Goal: Information Seeking & Learning: Learn about a topic

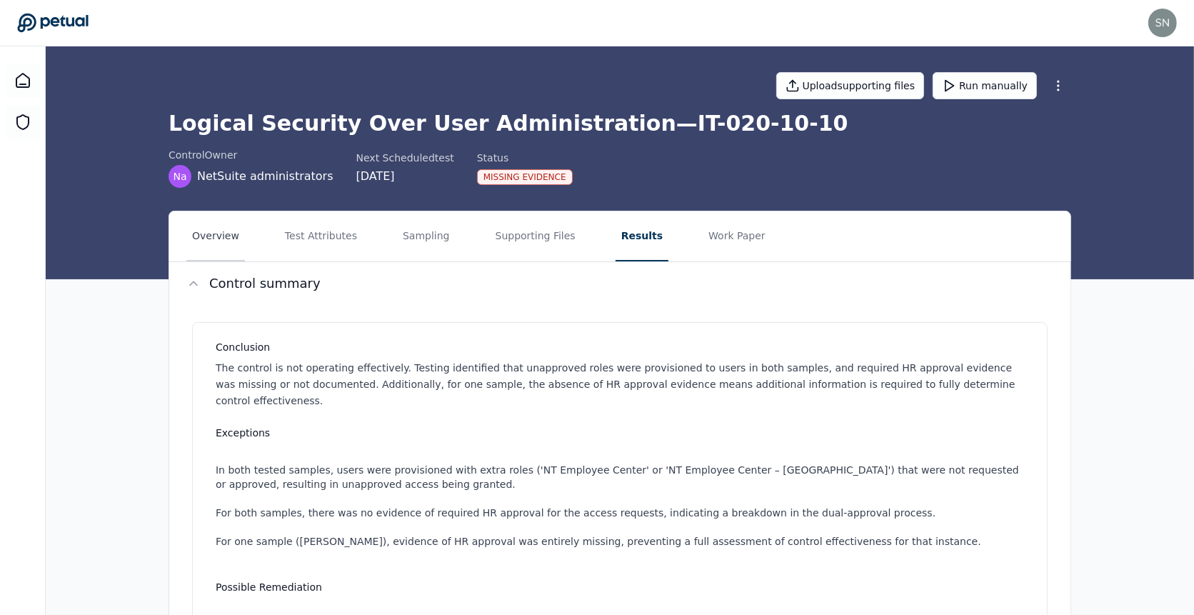
click at [213, 242] on button "Overview" at bounding box center [215, 236] width 59 height 50
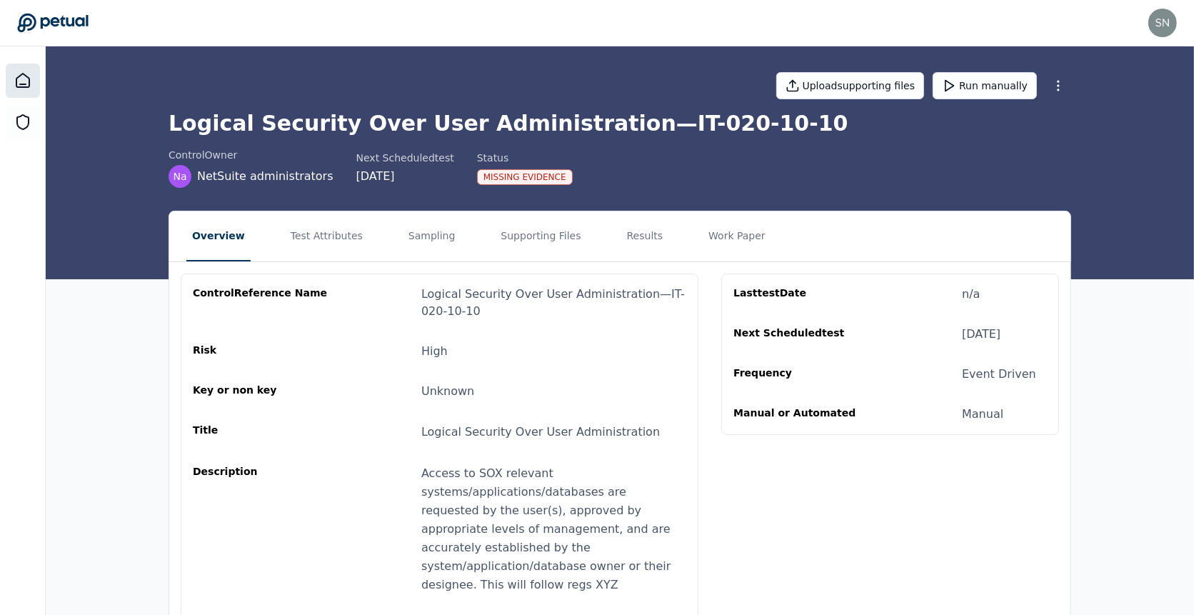
click at [29, 72] on icon at bounding box center [22, 80] width 17 height 17
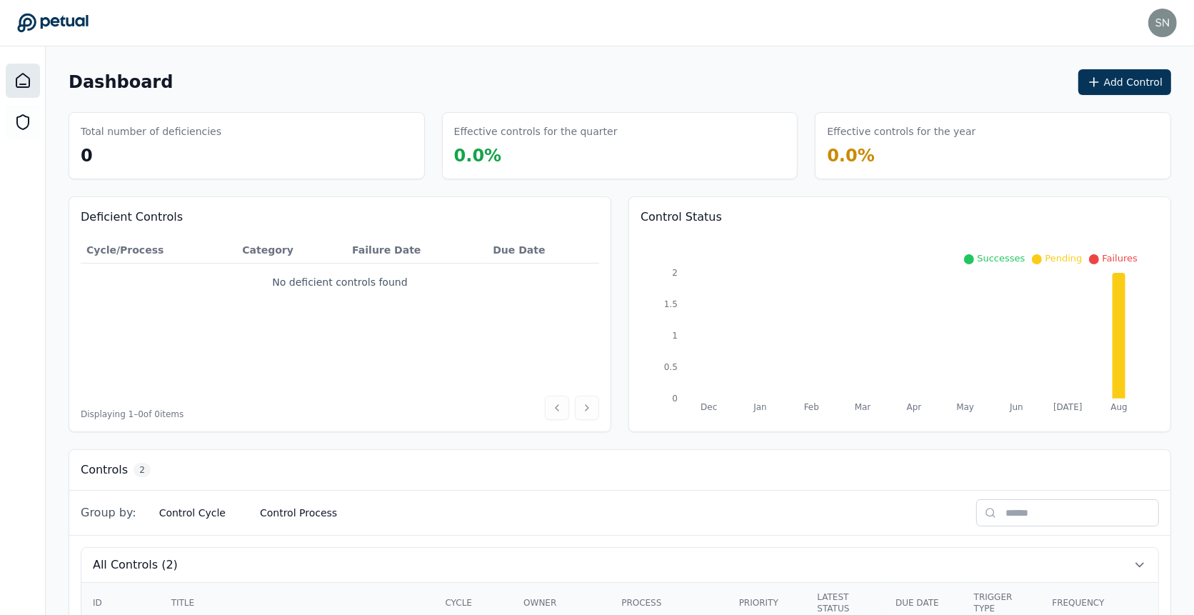
scroll to position [183, 0]
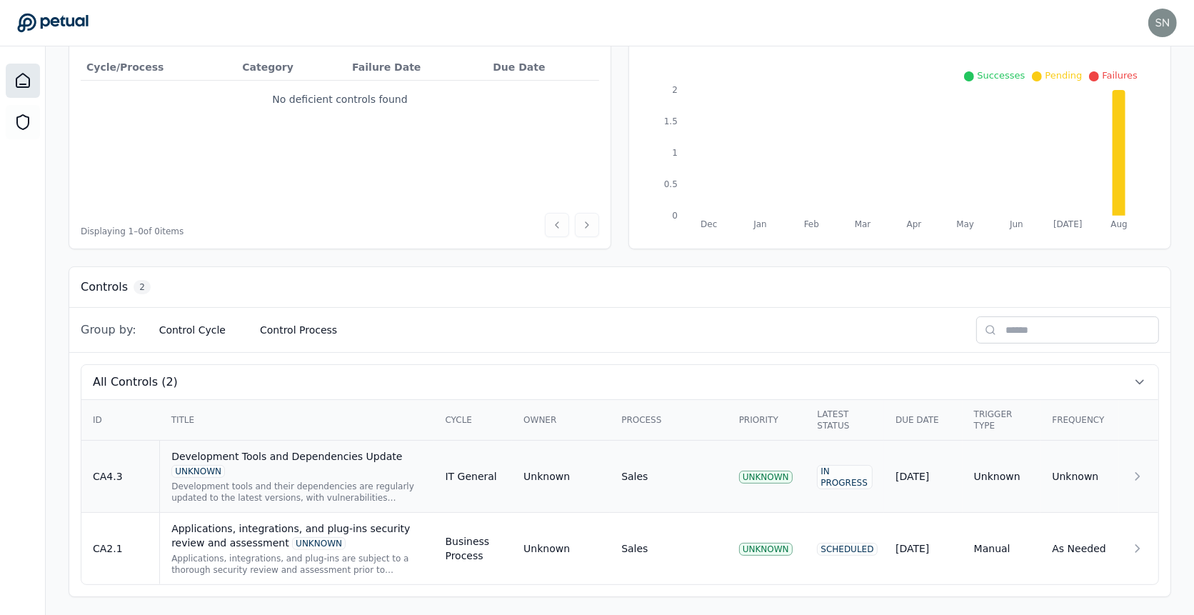
click at [368, 470] on div "Development Tools and Dependencies Update UNKNOWN" at bounding box center [296, 463] width 251 height 29
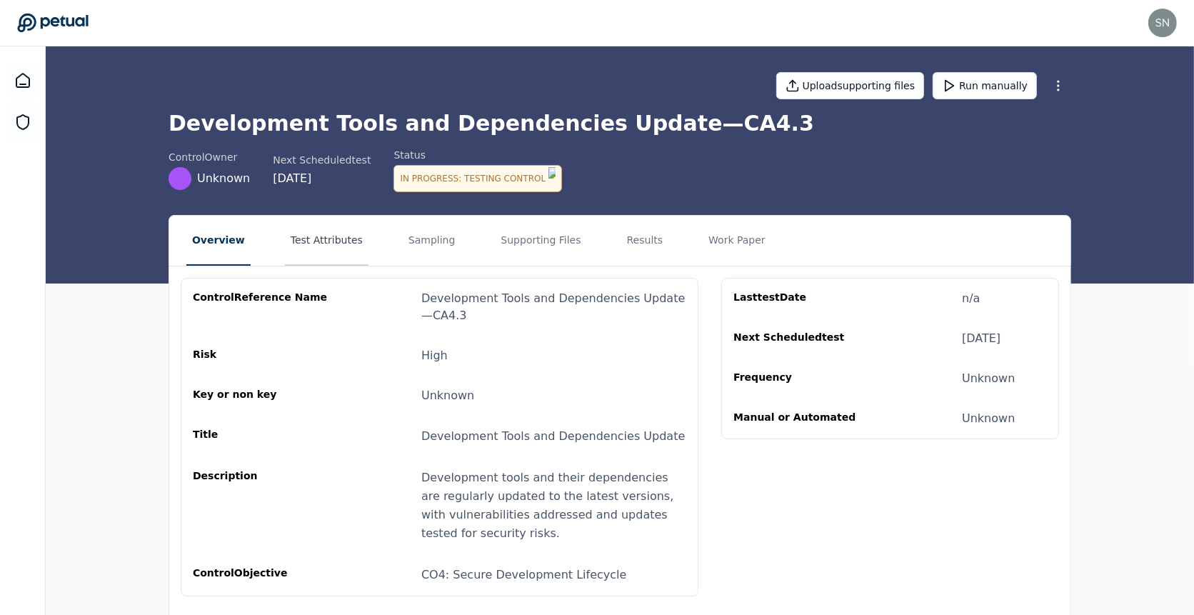
click at [320, 233] on button "Test Attributes" at bounding box center [327, 241] width 84 height 50
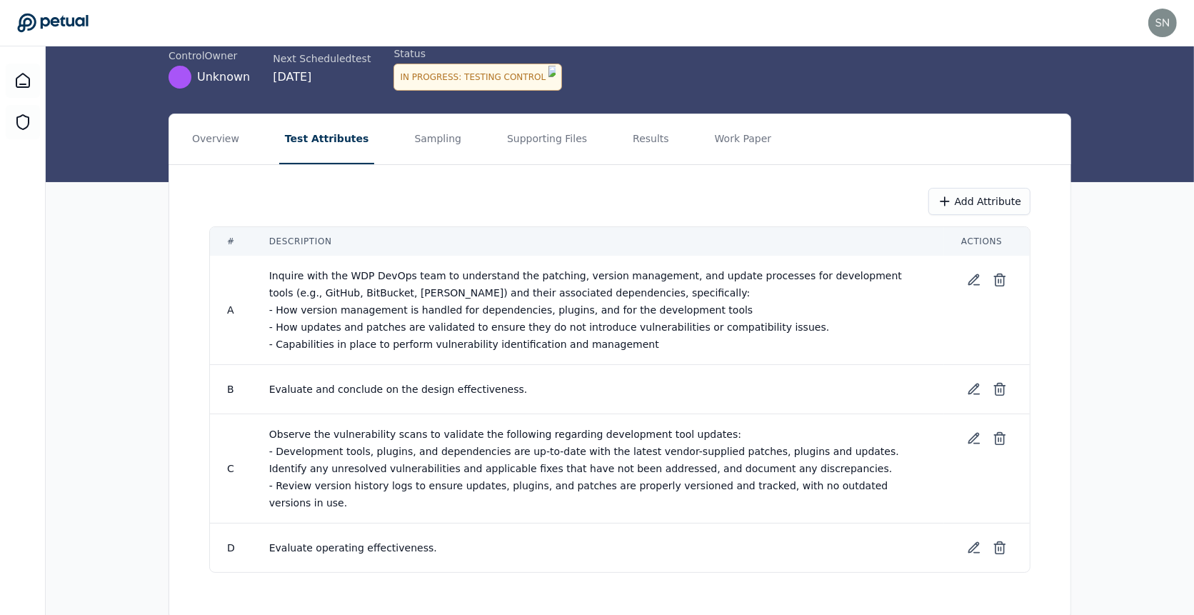
scroll to position [102, 0]
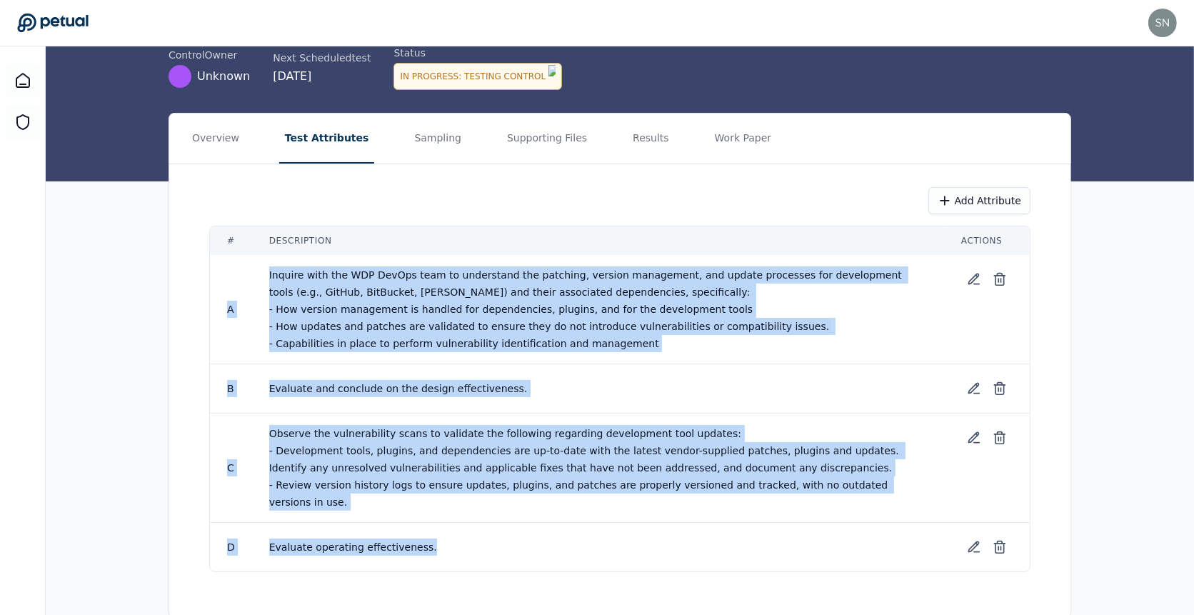
drag, startPoint x: 506, startPoint y: 529, endPoint x: 218, endPoint y: 269, distance: 387.2
click at [218, 269] on tbody "A Inquire with the WDP DevOps team to understand the patching, version manageme…" at bounding box center [620, 413] width 820 height 316
copy tbody "A Inquire with the WDP DevOps team to understand the patching, version manageme…"
click at [627, 129] on button "Results" at bounding box center [651, 139] width 48 height 50
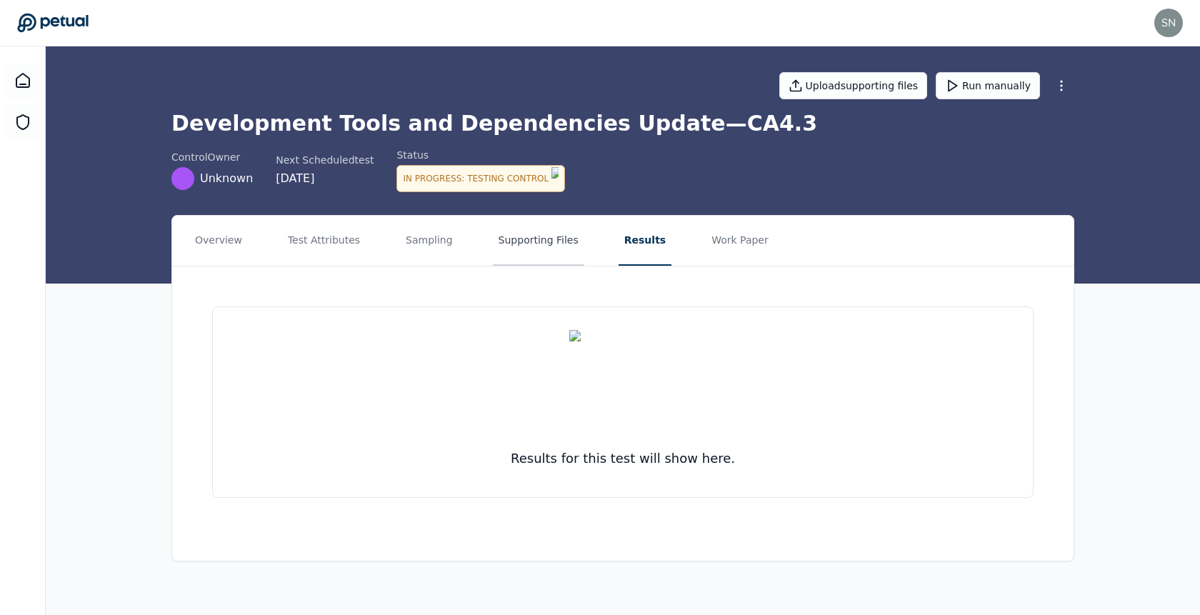
click at [506, 246] on button "Supporting Files" at bounding box center [538, 241] width 91 height 50
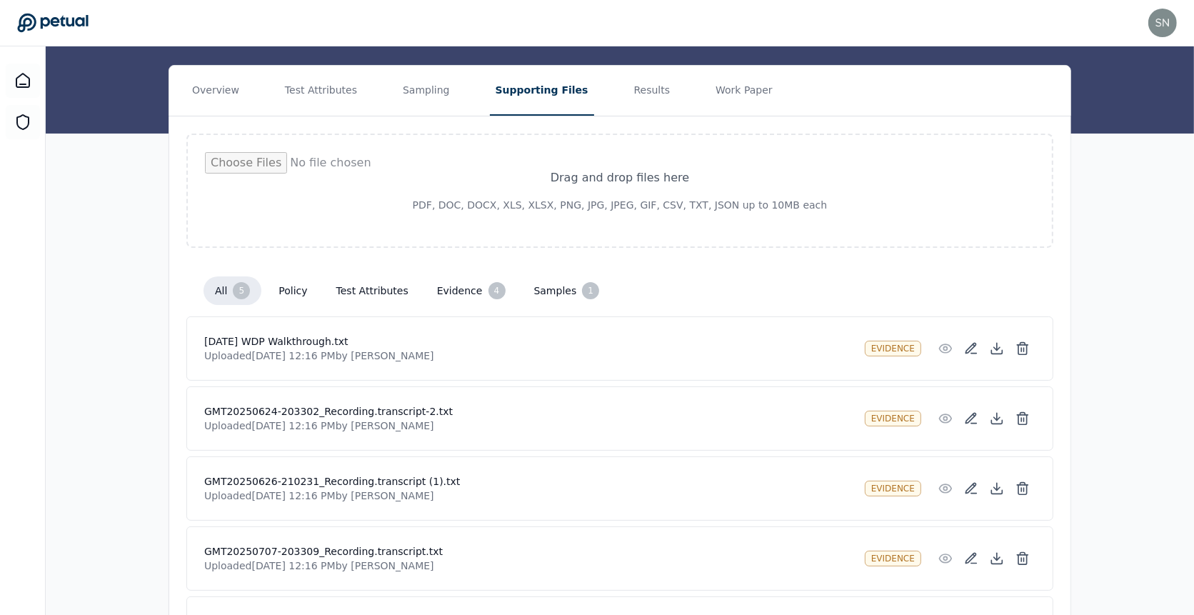
scroll to position [248, 0]
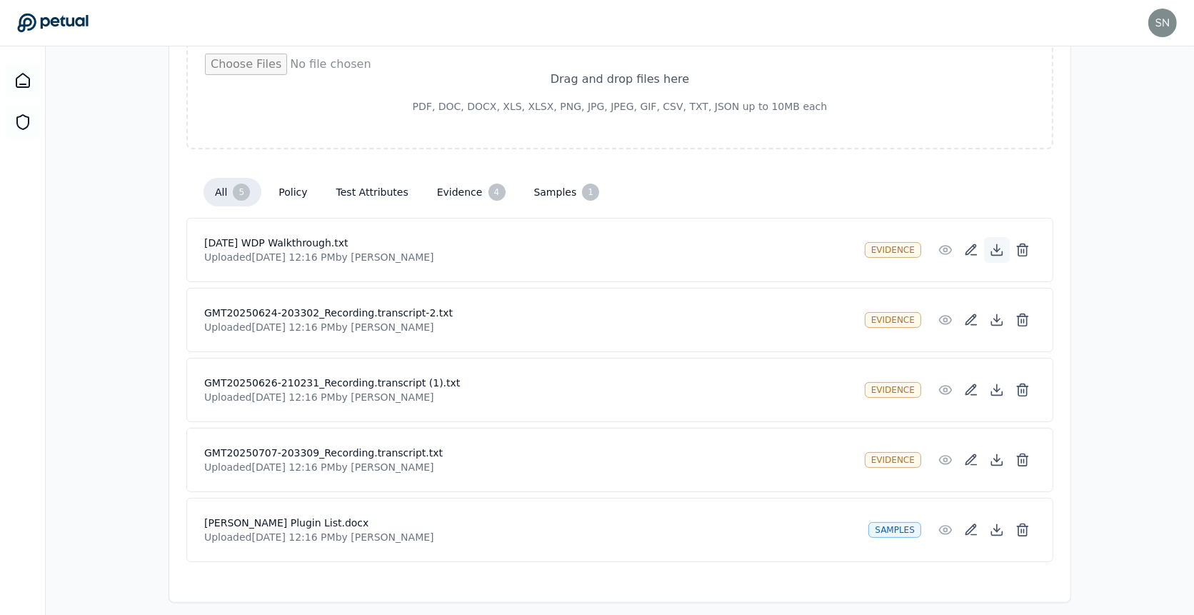
click at [996, 243] on icon at bounding box center [997, 250] width 14 height 14
click at [999, 246] on icon at bounding box center [997, 250] width 14 height 14
click at [995, 318] on icon at bounding box center [997, 319] width 6 height 3
click at [997, 385] on icon at bounding box center [997, 390] width 14 height 14
click at [997, 453] on icon at bounding box center [997, 460] width 14 height 14
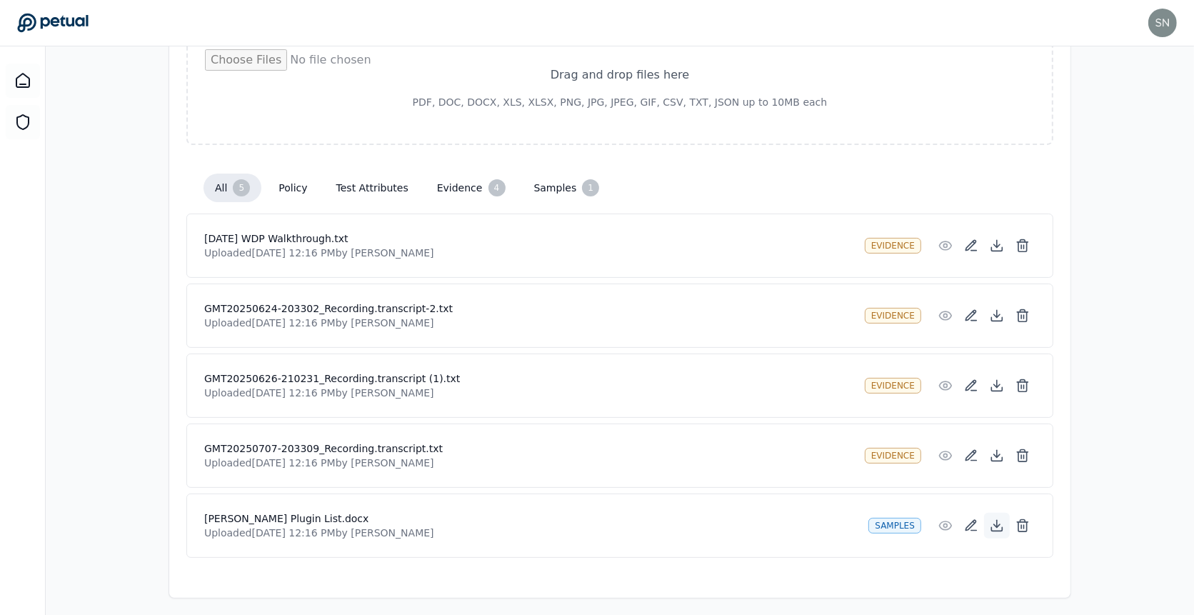
click at [992, 519] on icon at bounding box center [997, 525] width 14 height 14
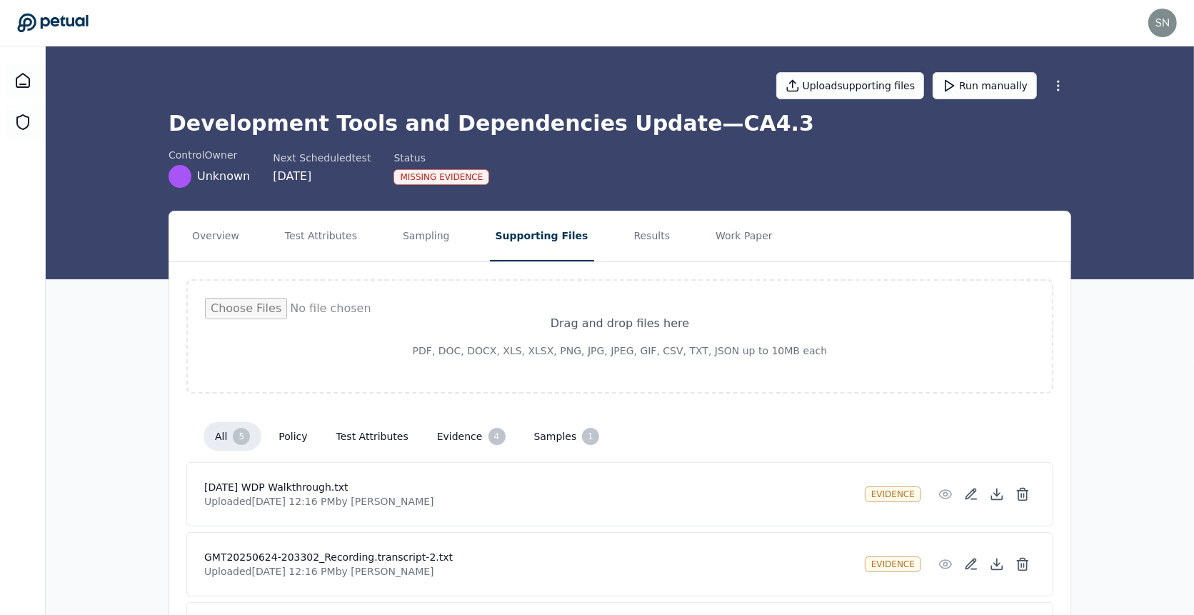
click at [596, 233] on nav "Overview Test Attributes Sampling Supporting Files Results Work Paper" at bounding box center [619, 236] width 901 height 50
click at [628, 233] on button "Results" at bounding box center [652, 236] width 48 height 50
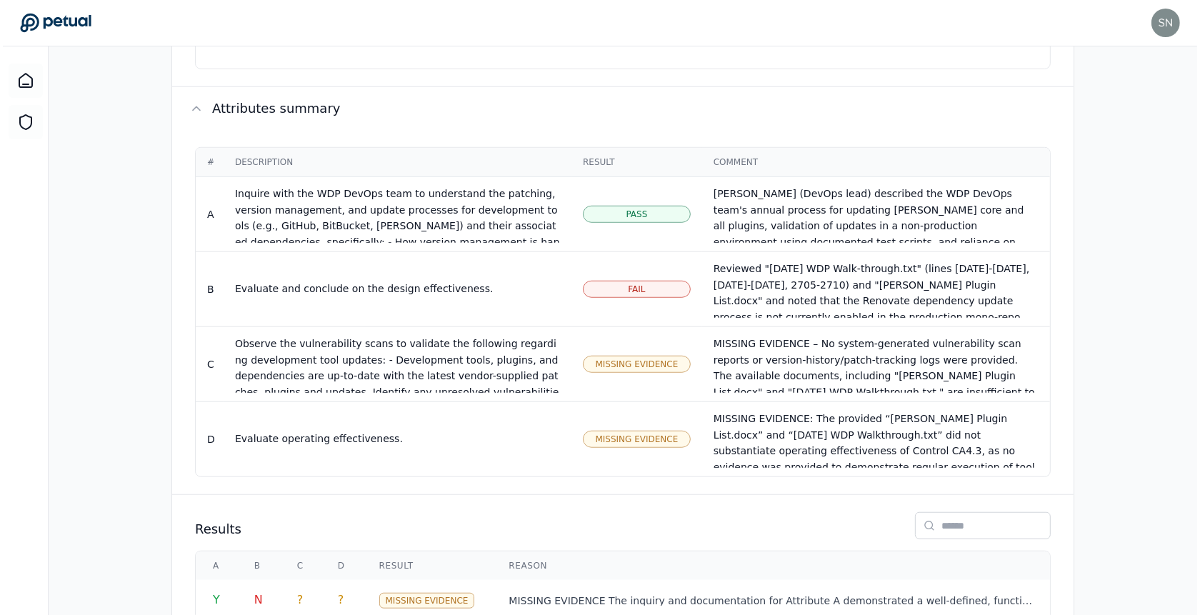
scroll to position [1044, 0]
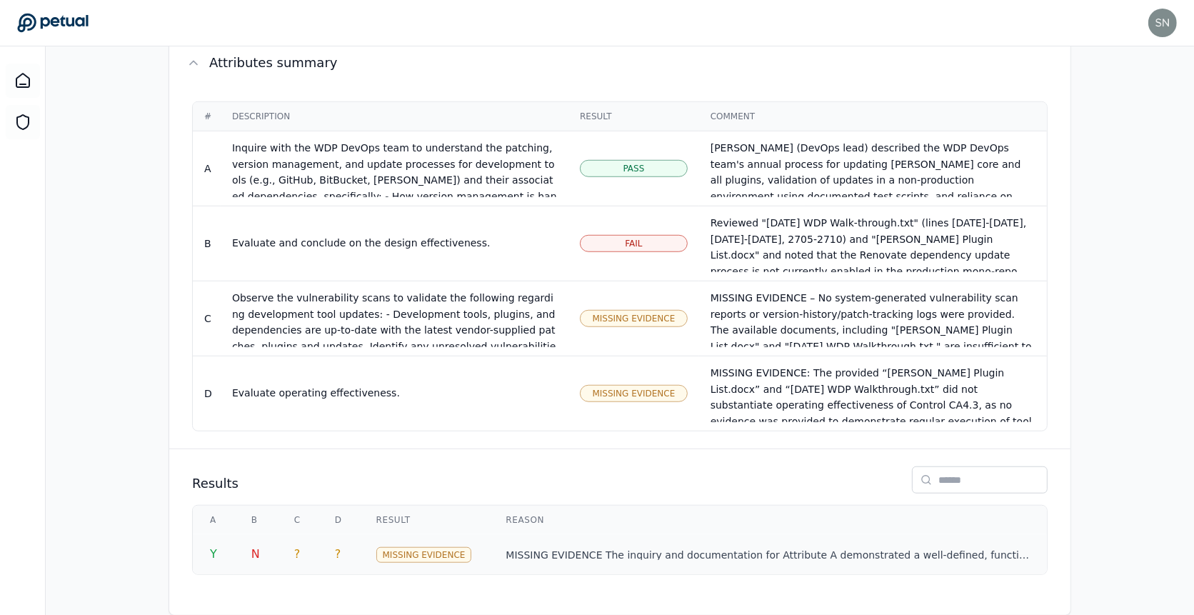
click at [670, 548] on p "MISSING EVIDENCE The inquiry and documentation for Attribute A demonstrated a w…" at bounding box center [768, 555] width 524 height 14
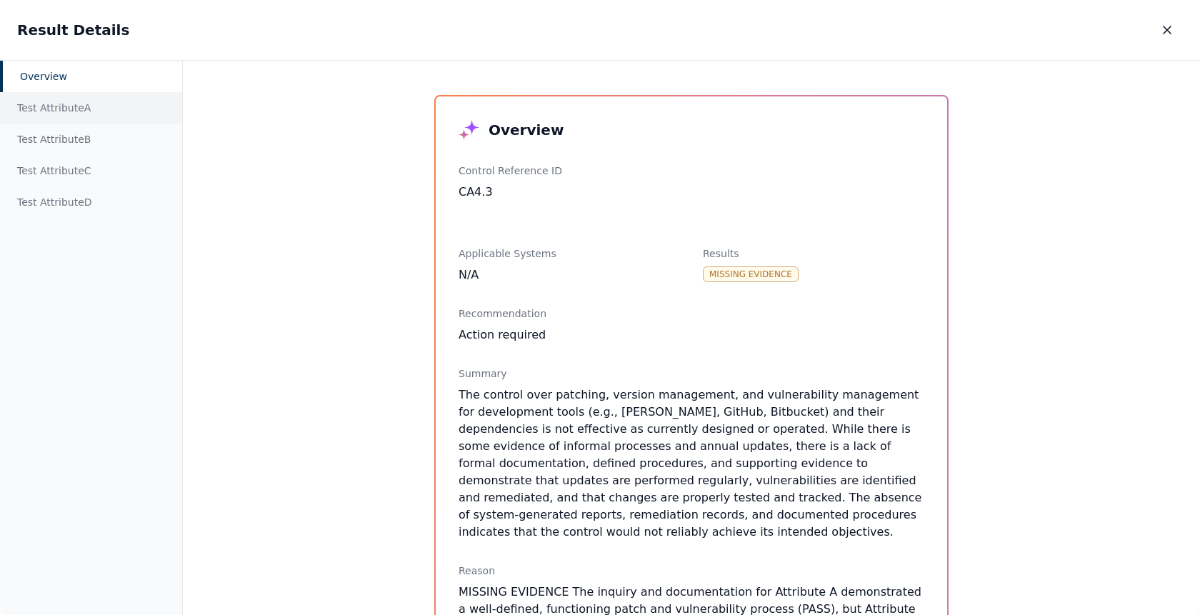
click at [74, 109] on div "Test Attribute A" at bounding box center [91, 107] width 182 height 31
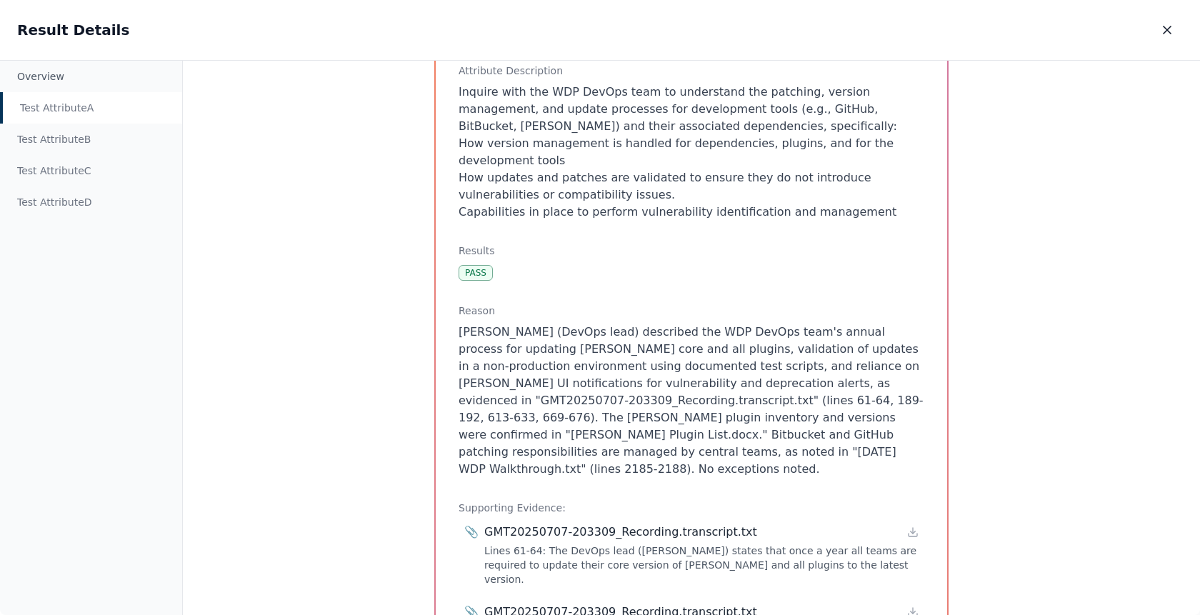
scroll to position [370, 0]
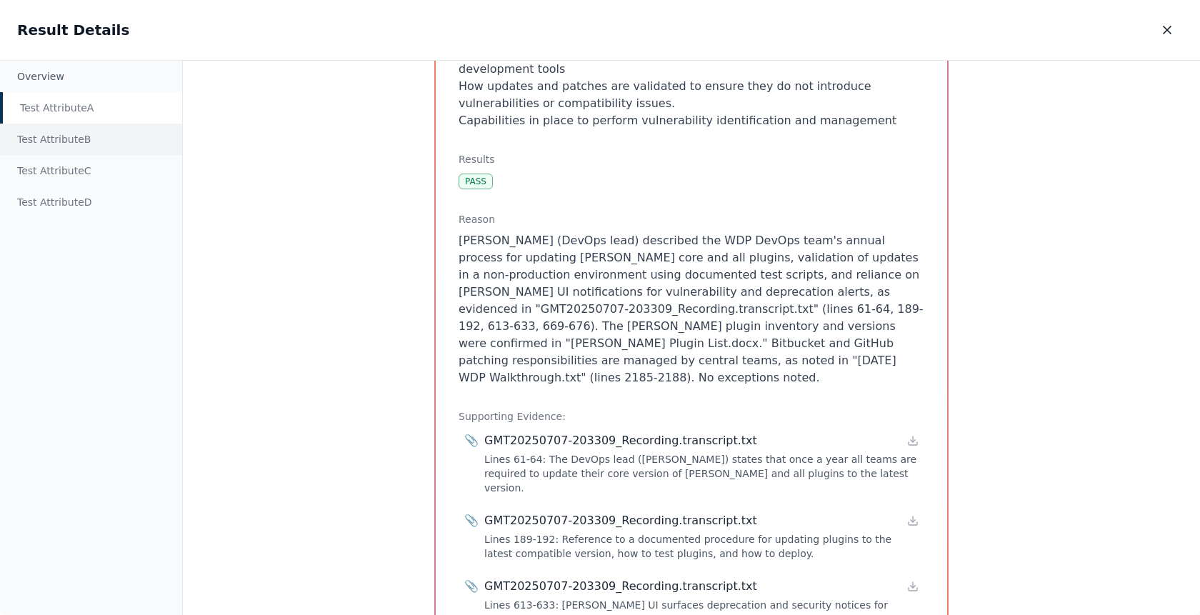
click at [84, 136] on div "Test Attribute B" at bounding box center [91, 139] width 182 height 31
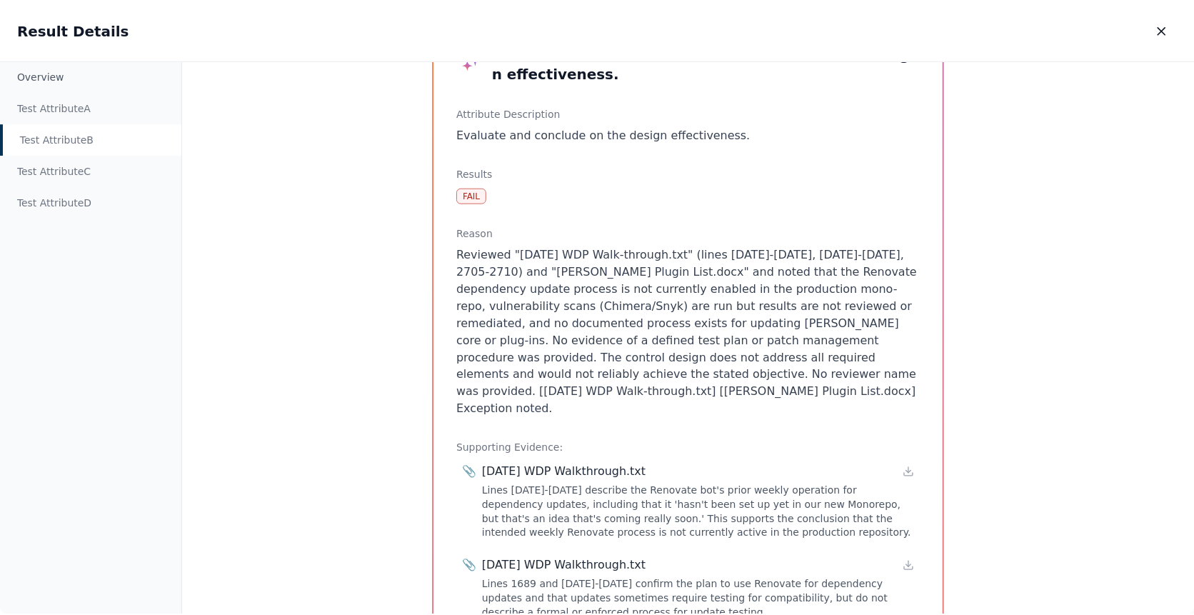
scroll to position [61, 0]
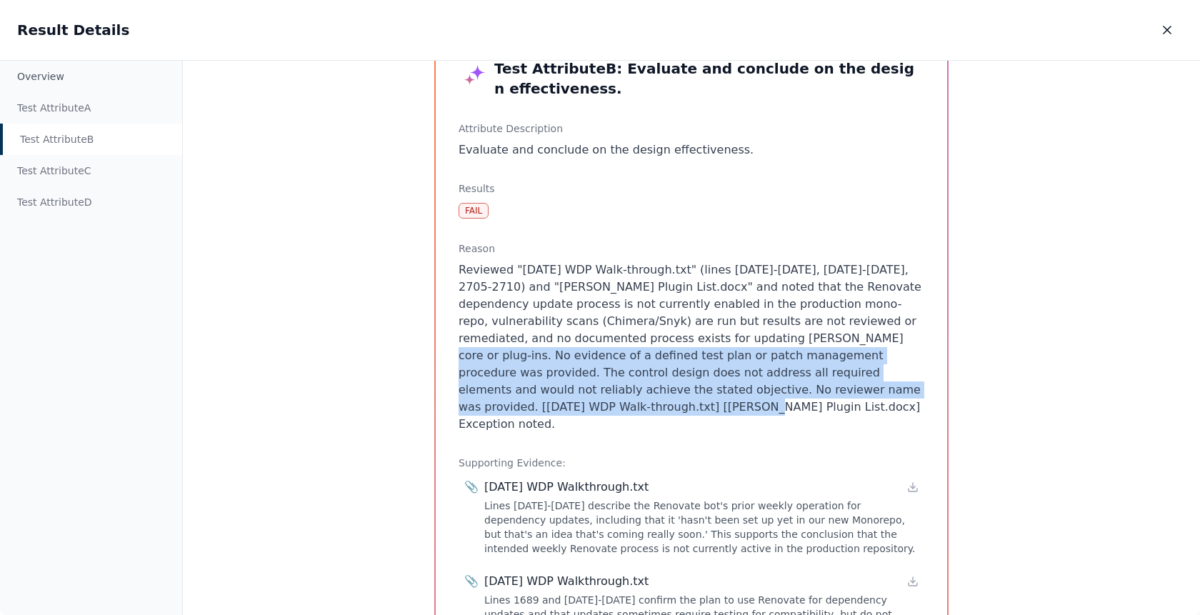
drag, startPoint x: 629, startPoint y: 332, endPoint x: 809, endPoint y: 383, distance: 186.9
click at [809, 383] on p "Reviewed "[DATE] WDP Walk-through.txt" (lines [DATE]-[DATE], [DATE]-[DATE], 270…" at bounding box center [691, 346] width 466 height 171
click at [1165, 35] on icon "button" at bounding box center [1167, 30] width 14 height 14
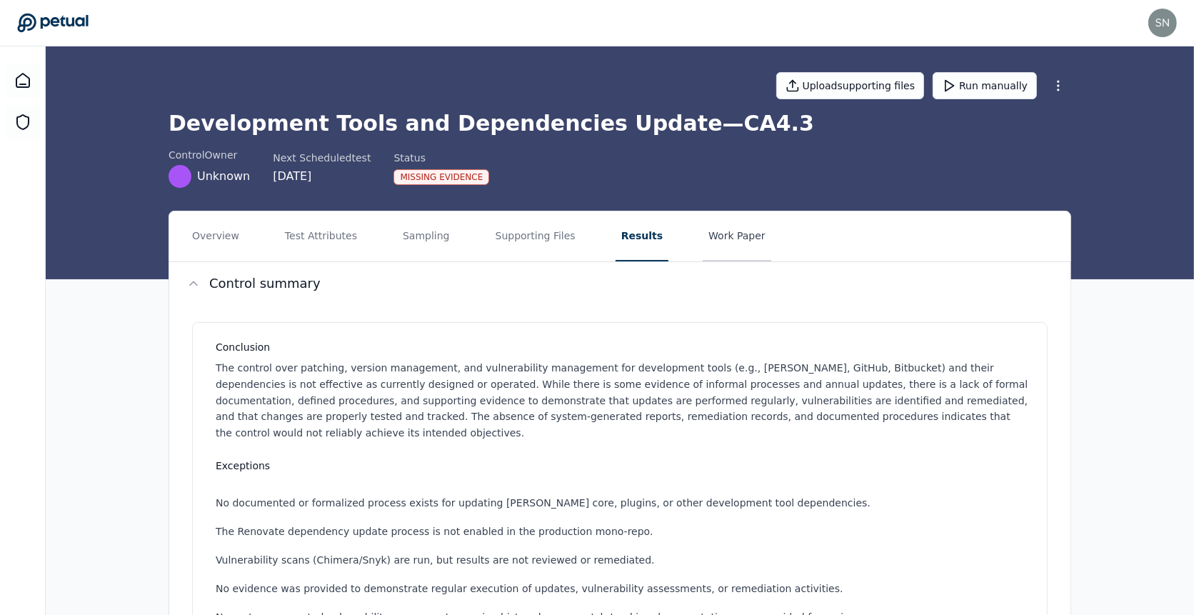
click at [748, 232] on button "Work Paper" at bounding box center [737, 236] width 69 height 50
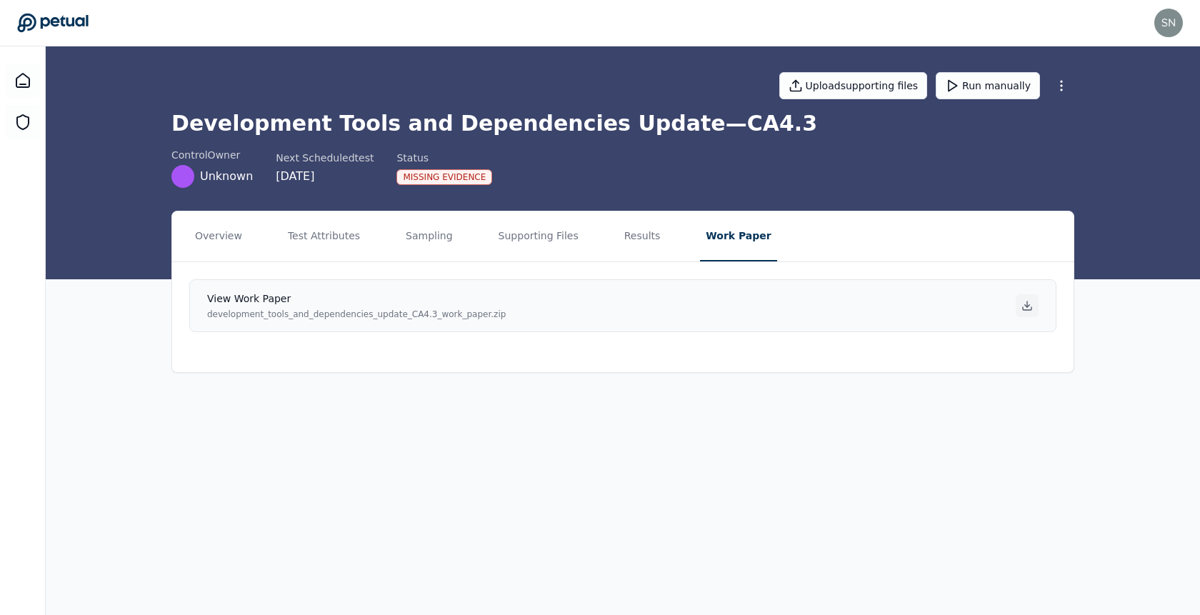
click at [1028, 303] on icon at bounding box center [1026, 305] width 11 height 11
click at [619, 229] on button "Results" at bounding box center [642, 236] width 48 height 50
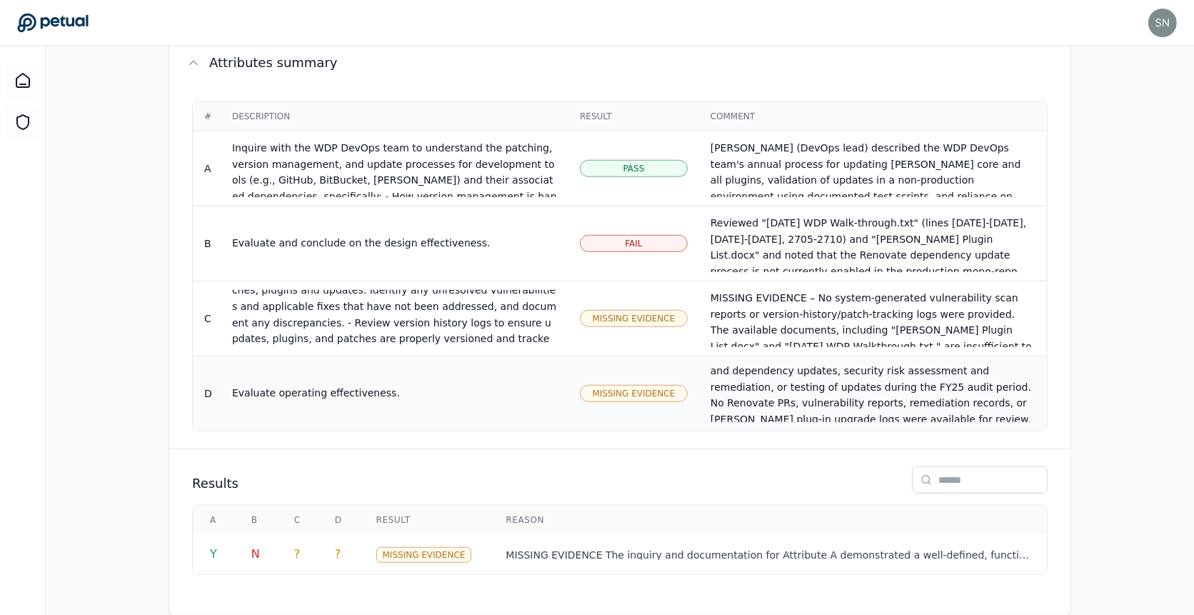
scroll to position [72, 0]
